Goal: Find specific page/section: Find specific page/section

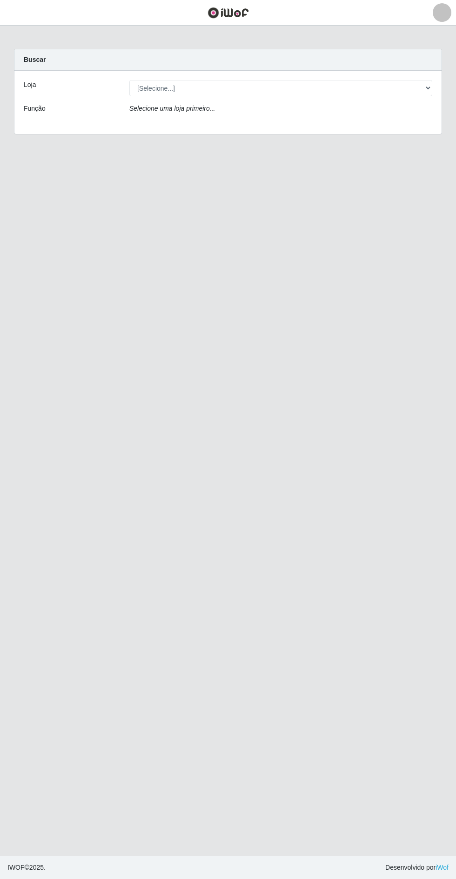
click at [312, 108] on div "Selecione uma loja primeiro..." at bounding box center [280, 110] width 317 height 13
click at [306, 91] on select "[Selecione...] Atacado Vem - Loja 30 Laranjeiras Velha" at bounding box center [280, 88] width 303 height 16
select select "495"
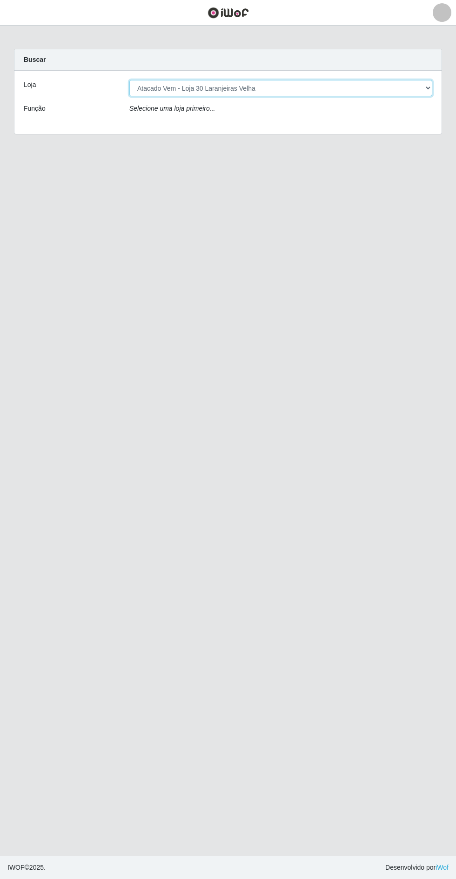
click at [129, 80] on select "[Selecione...] Atacado Vem - Loja 30 Laranjeiras Velha" at bounding box center [280, 88] width 303 height 16
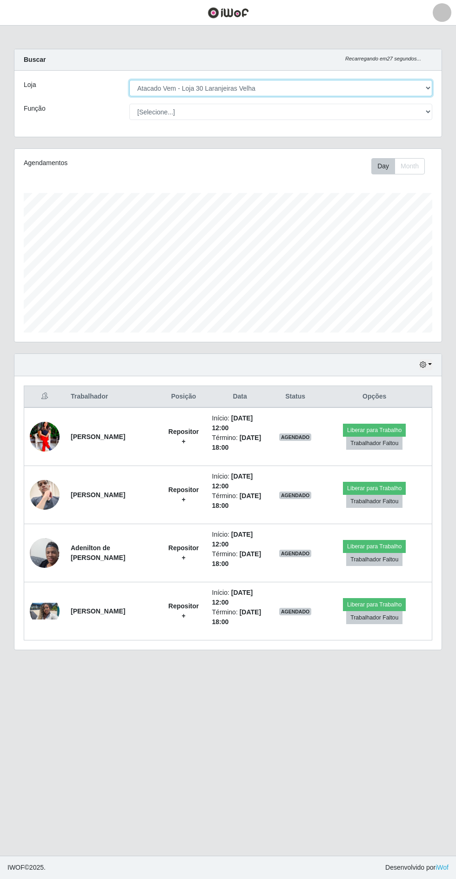
scroll to position [1, 0]
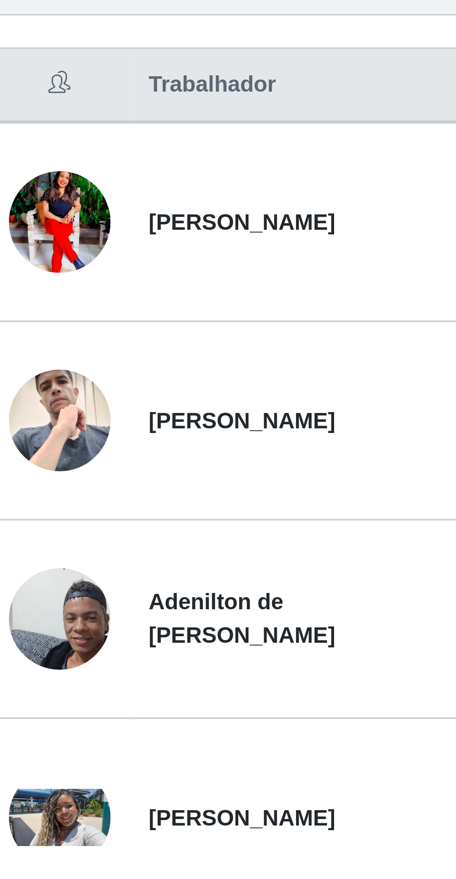
click at [44, 431] on img at bounding box center [45, 436] width 30 height 37
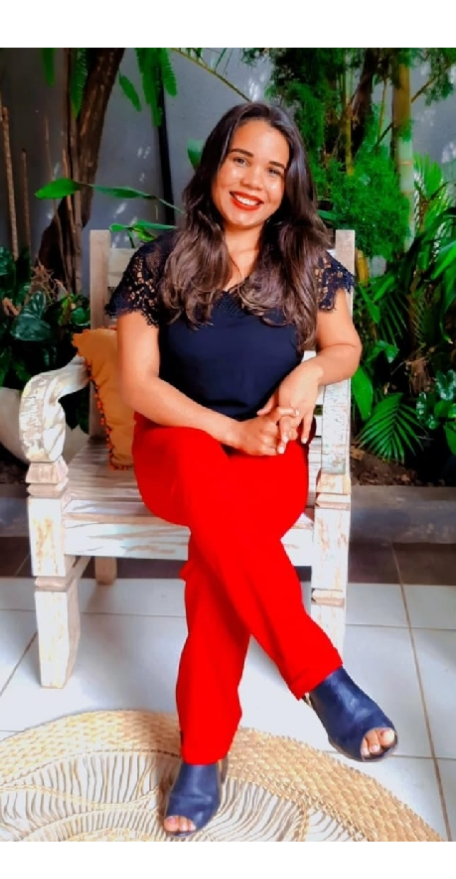
scroll to position [0, 0]
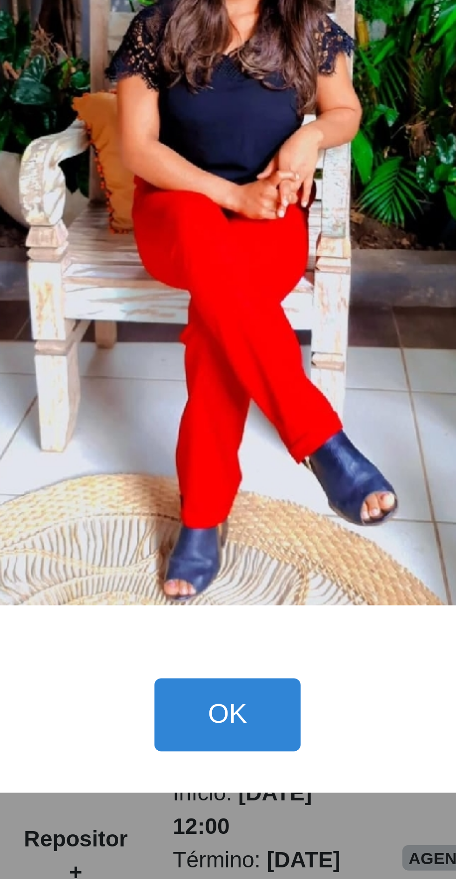
click at [224, 538] on img at bounding box center [228, 421] width 186 height 233
click at [223, 581] on button "OK" at bounding box center [228, 570] width 43 height 22
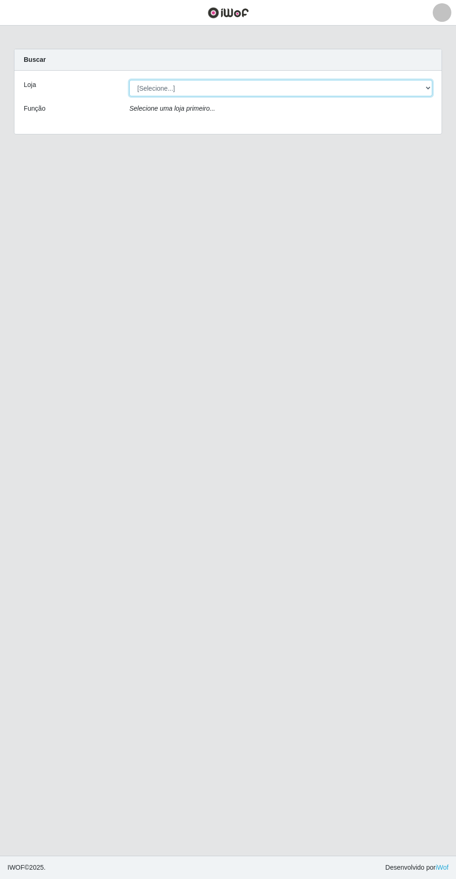
click at [177, 80] on select "[Selecione...] Atacado Vem - Loja 30 Laranjeiras Velha" at bounding box center [280, 88] width 303 height 16
select select "495"
click at [129, 80] on select "[Selecione...] Atacado Vem - Loja 30 Laranjeiras Velha" at bounding box center [280, 88] width 303 height 16
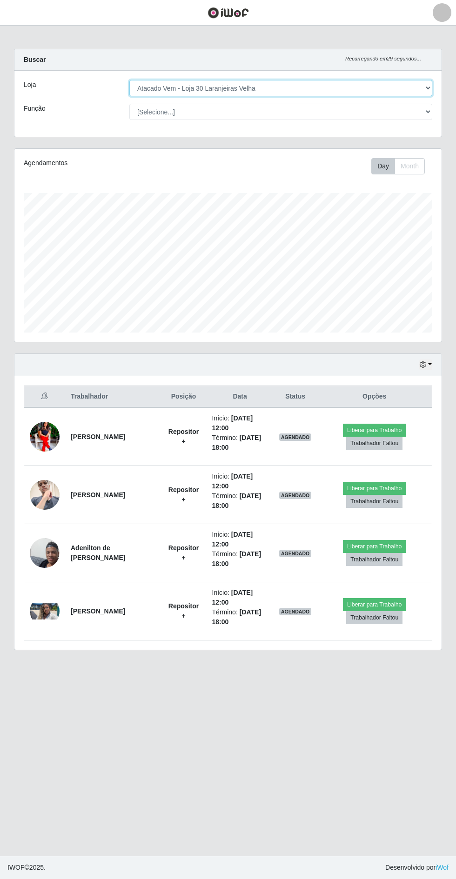
scroll to position [193, 427]
